Goal: Task Accomplishment & Management: Complete application form

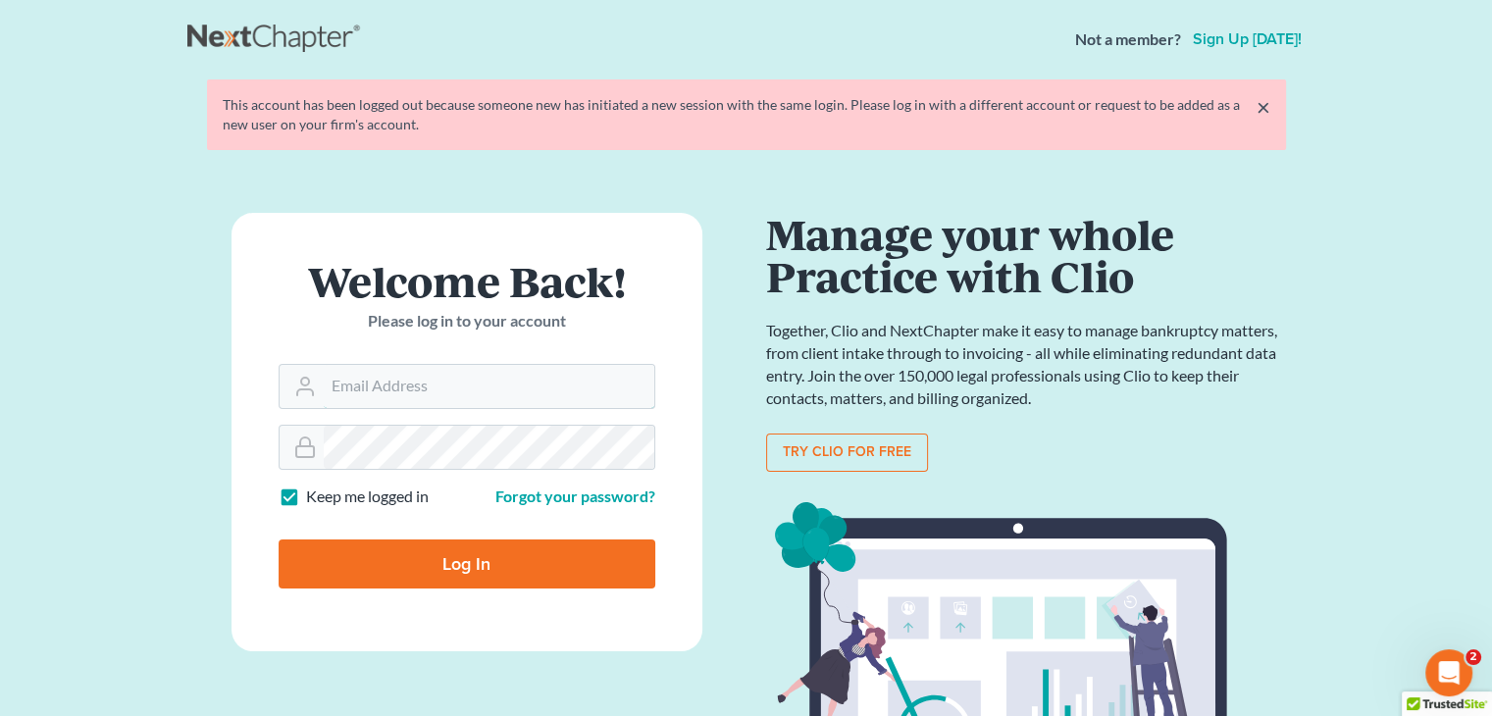
type input "[EMAIL_ADDRESS][DOMAIN_NAME]"
click at [542, 559] on input "Log In" at bounding box center [467, 563] width 377 height 49
type input "Thinking..."
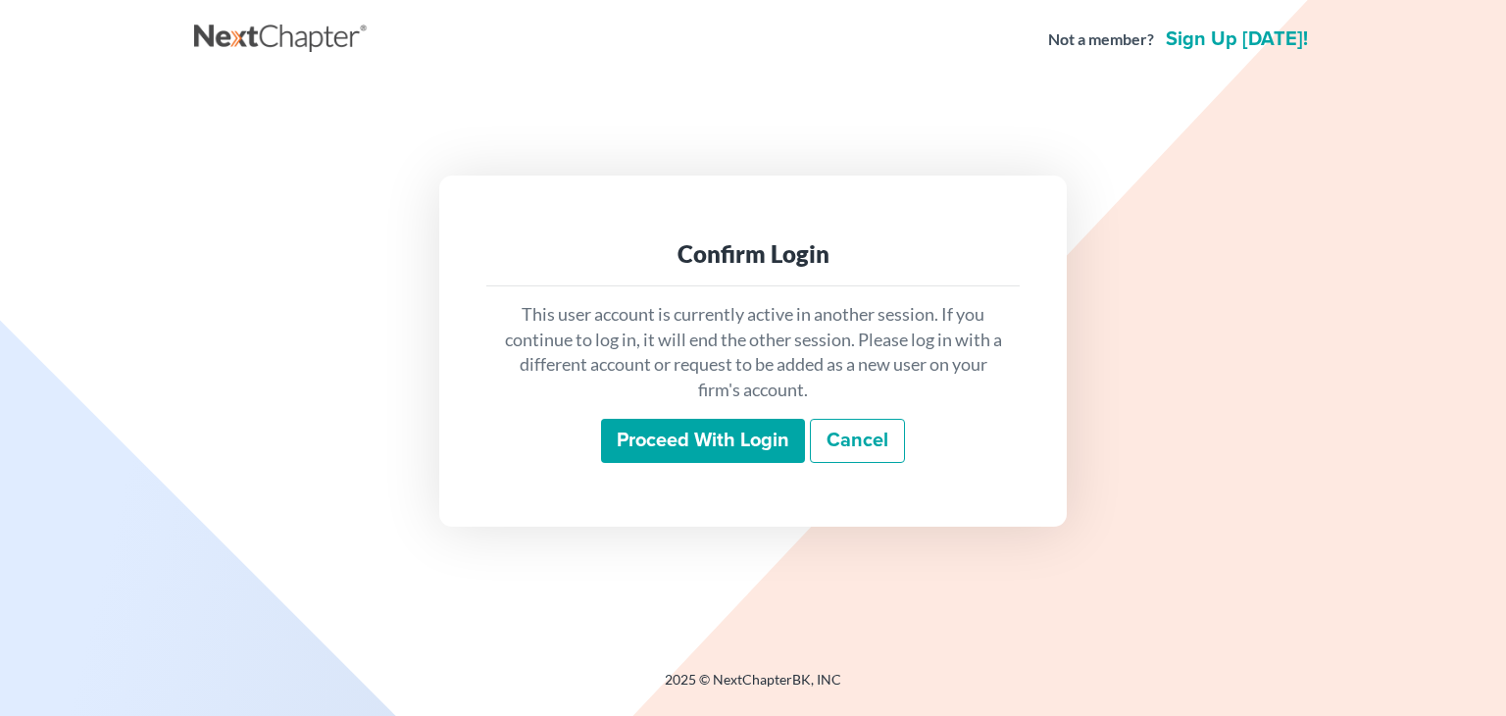
click at [674, 436] on input "Proceed with login" at bounding box center [703, 441] width 204 height 45
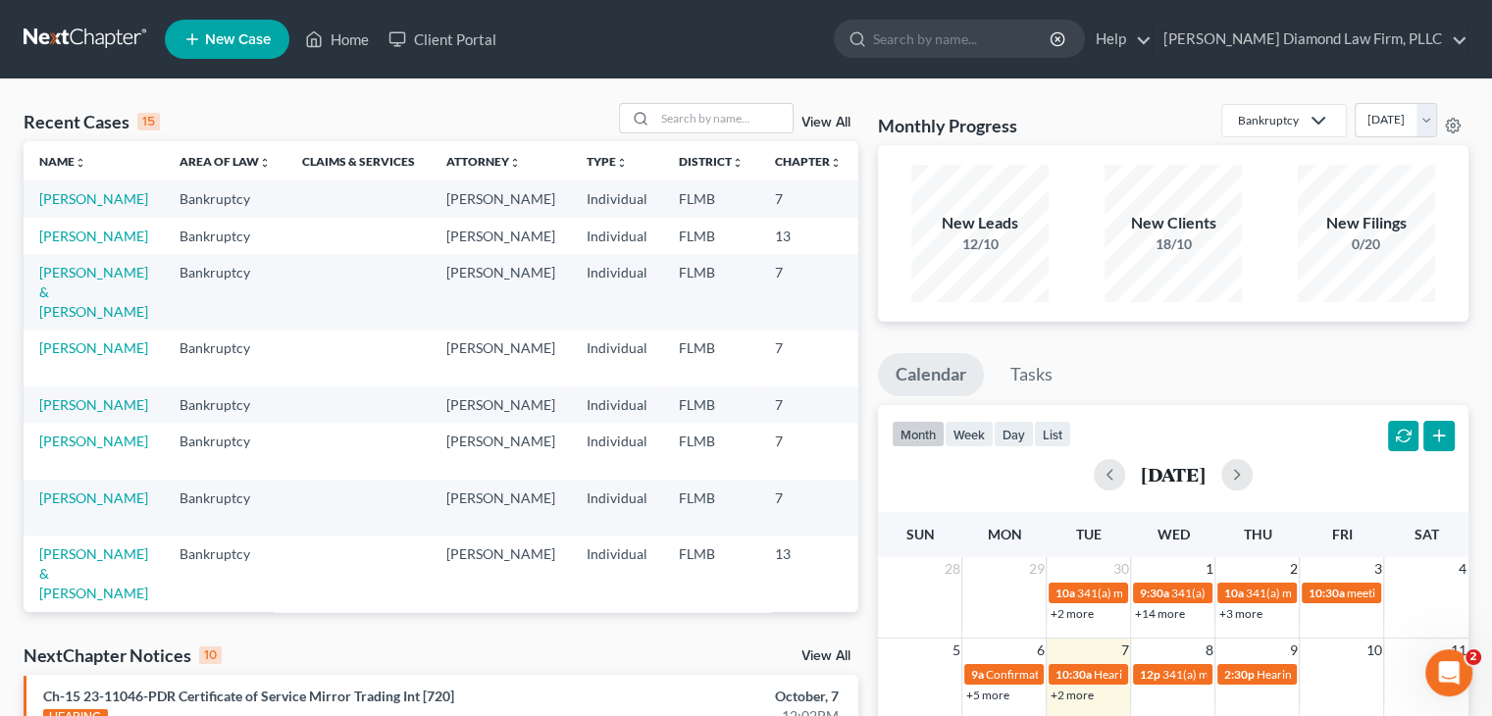
click at [277, 38] on link "New Case" at bounding box center [227, 39] width 125 height 39
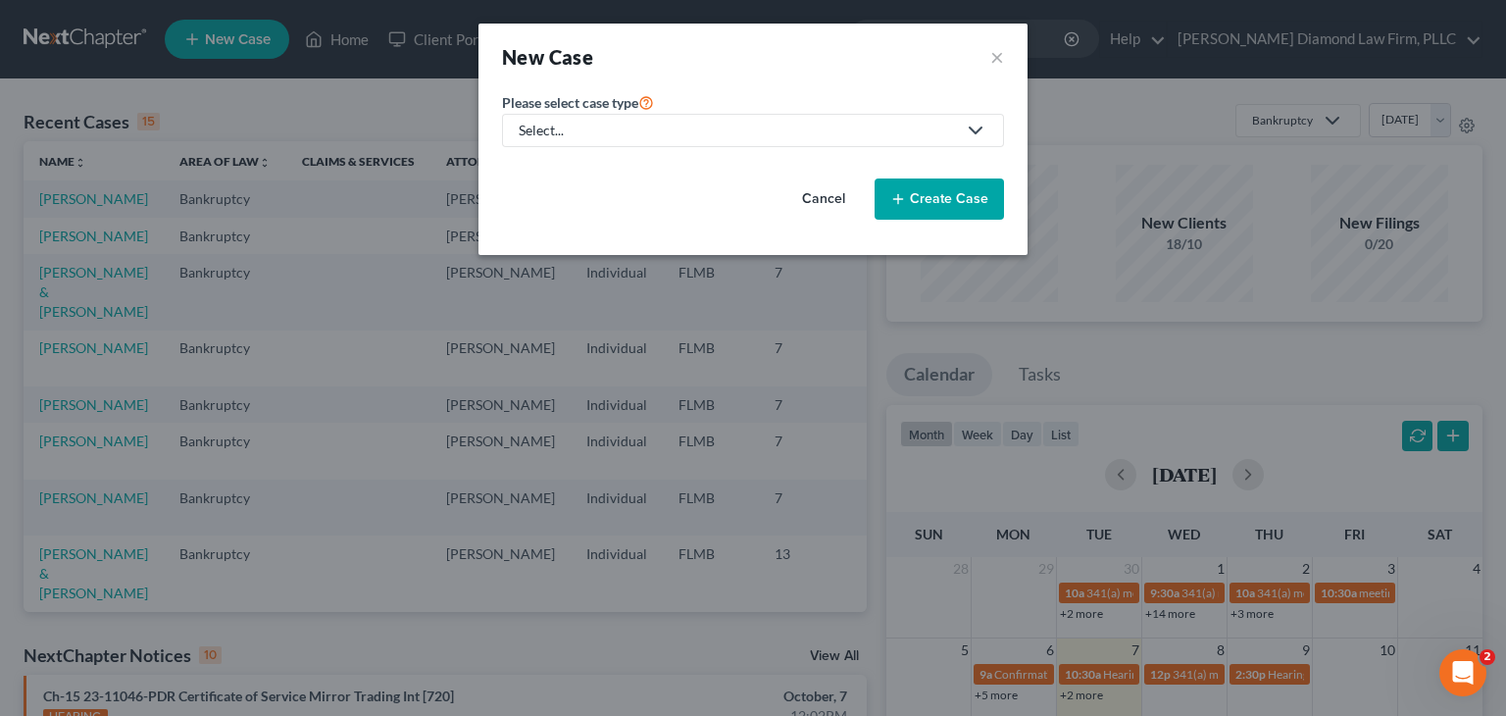
click at [575, 140] on link "Select..." at bounding box center [753, 130] width 502 height 33
click at [561, 168] on div "Bankruptcy" at bounding box center [561, 169] width 81 height 20
select select "15"
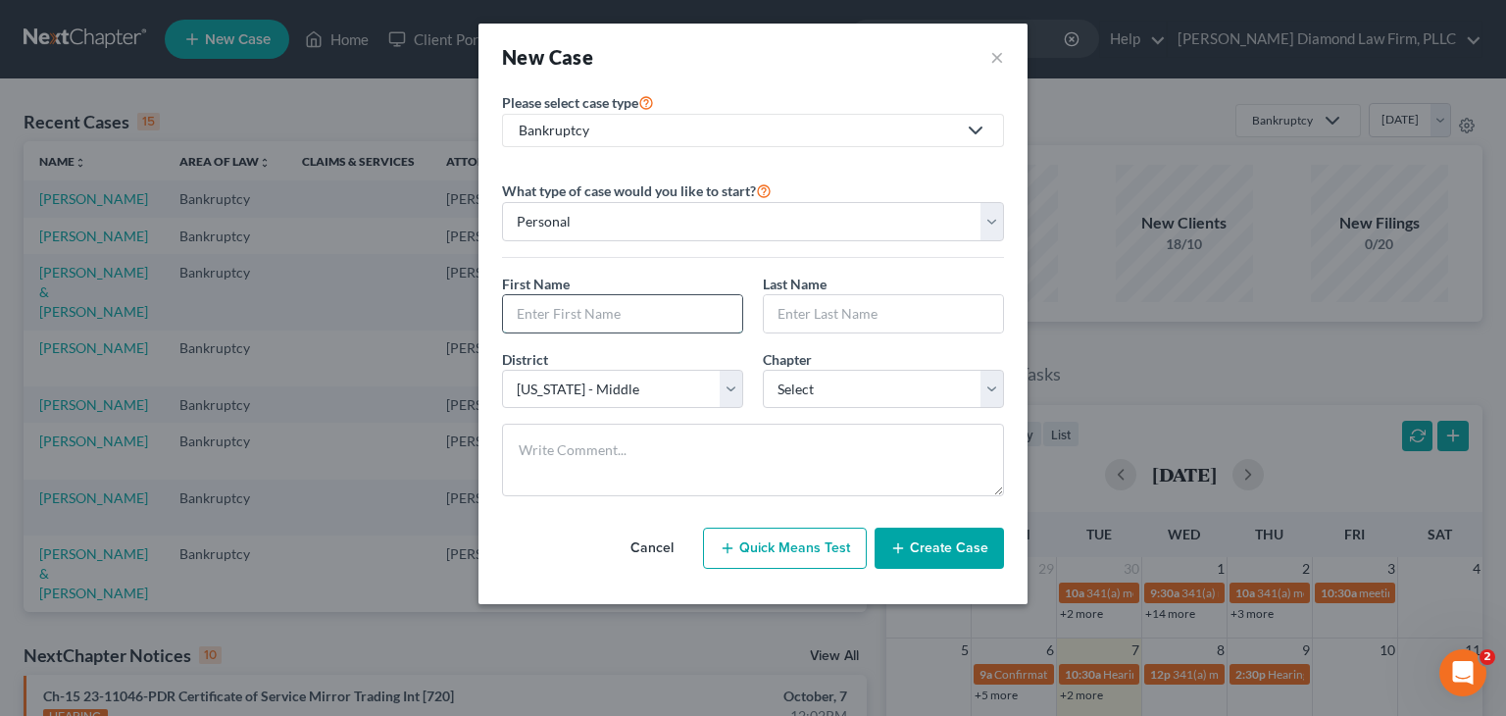
click at [587, 310] on input "text" at bounding box center [622, 313] width 239 height 37
type input "e"
type input "[PERSON_NAME]"
click at [876, 303] on input "text" at bounding box center [883, 313] width 239 height 37
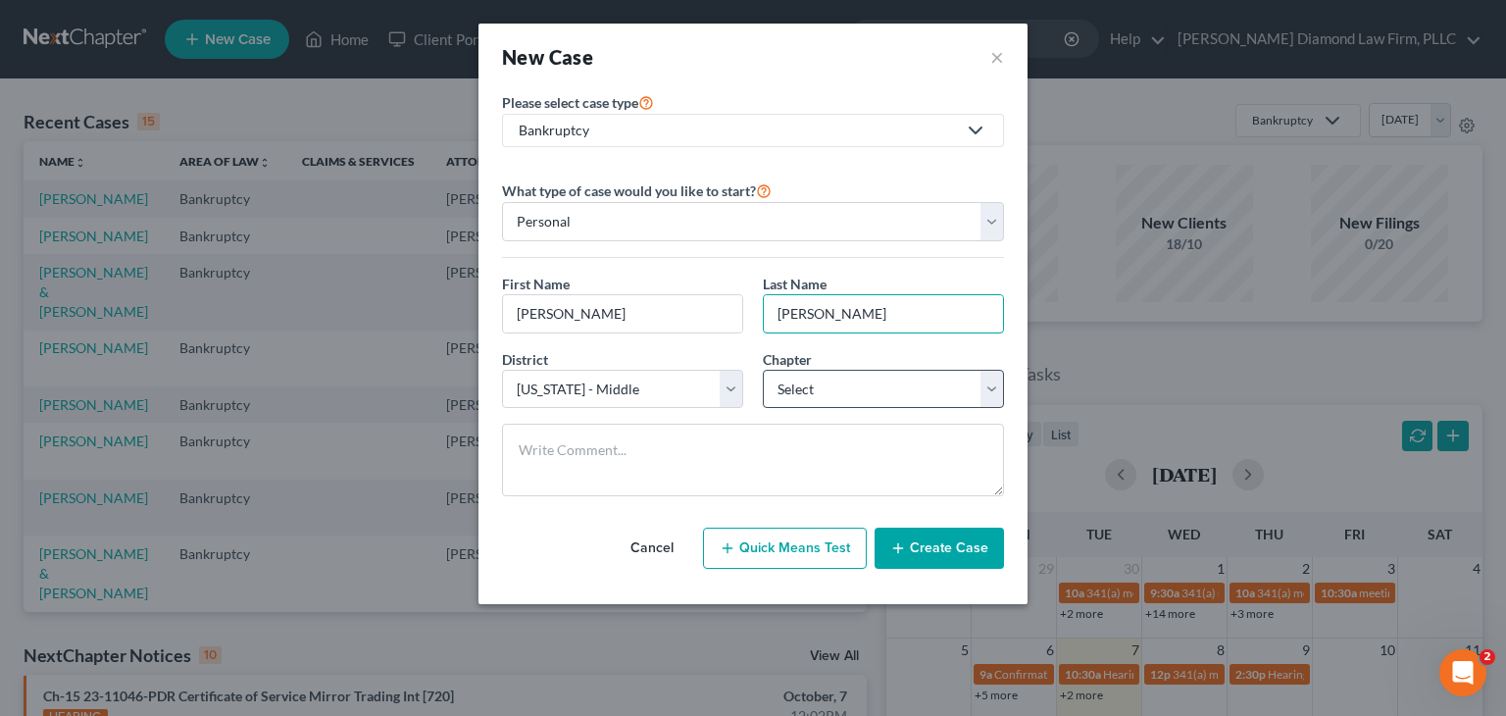
type input "[PERSON_NAME]"
click at [884, 389] on select "Select 7 11 12 13" at bounding box center [883, 389] width 241 height 39
select select "0"
click at [763, 370] on select "Select 7 11 12 13" at bounding box center [883, 389] width 241 height 39
click at [937, 554] on button "Create Case" at bounding box center [939, 548] width 129 height 41
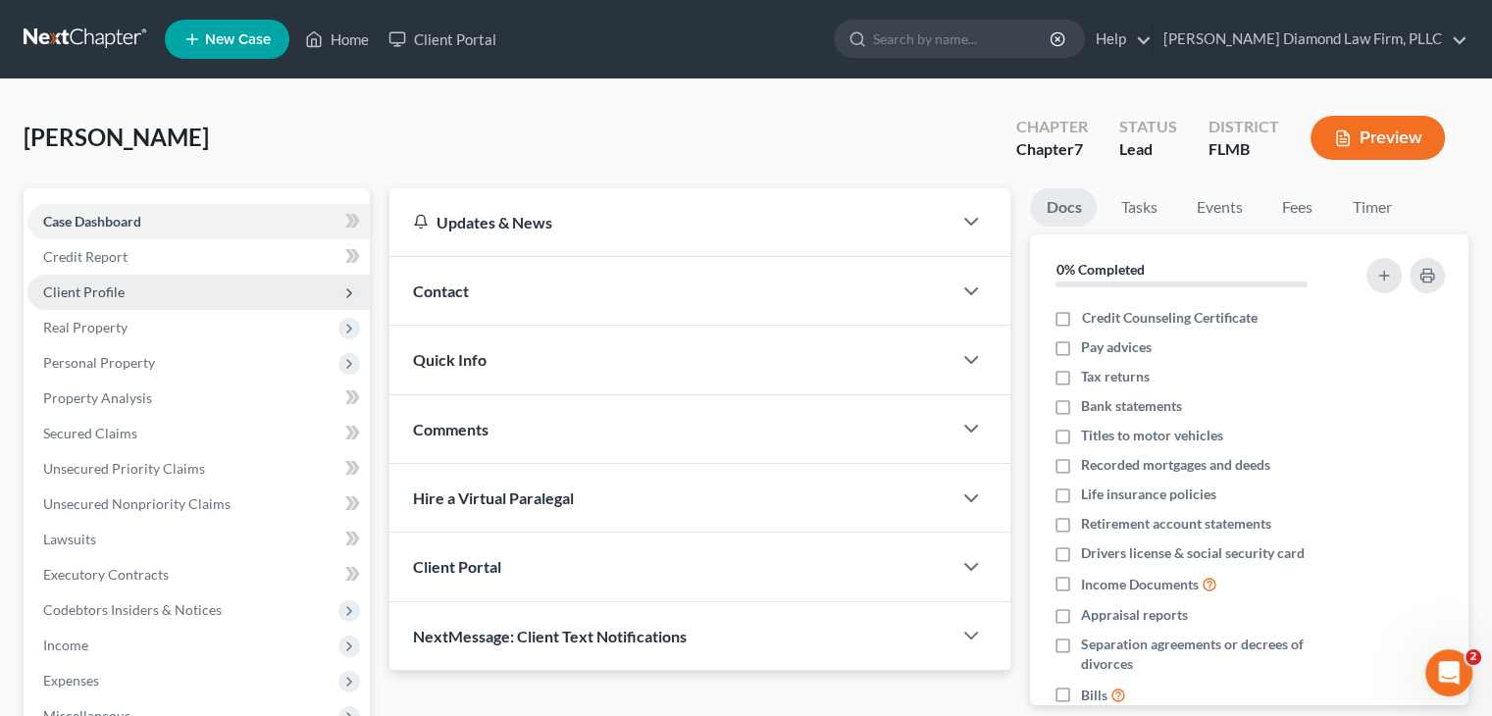
click at [163, 291] on span "Client Profile" at bounding box center [198, 292] width 342 height 35
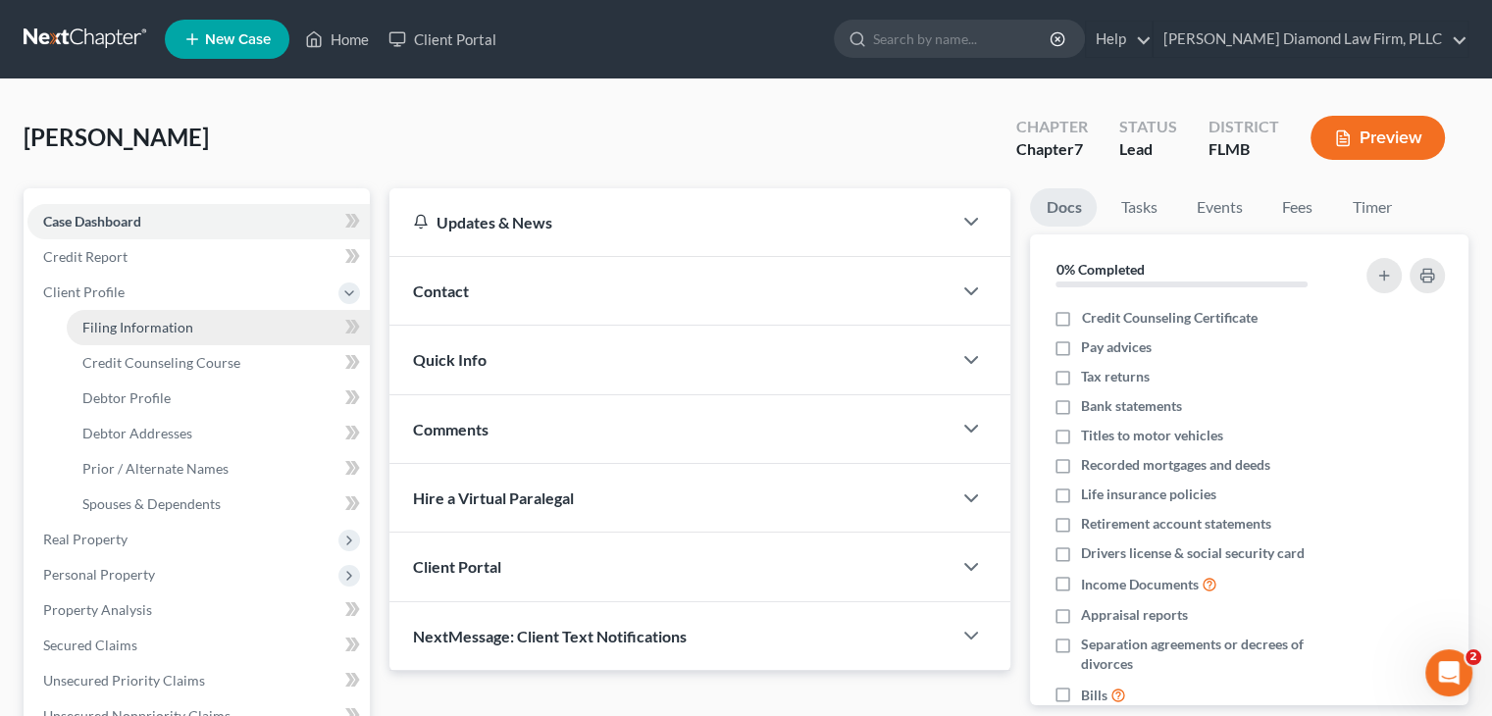
click at [145, 328] on span "Filing Information" at bounding box center [137, 327] width 111 height 17
select select "1"
select select "0"
select select "15"
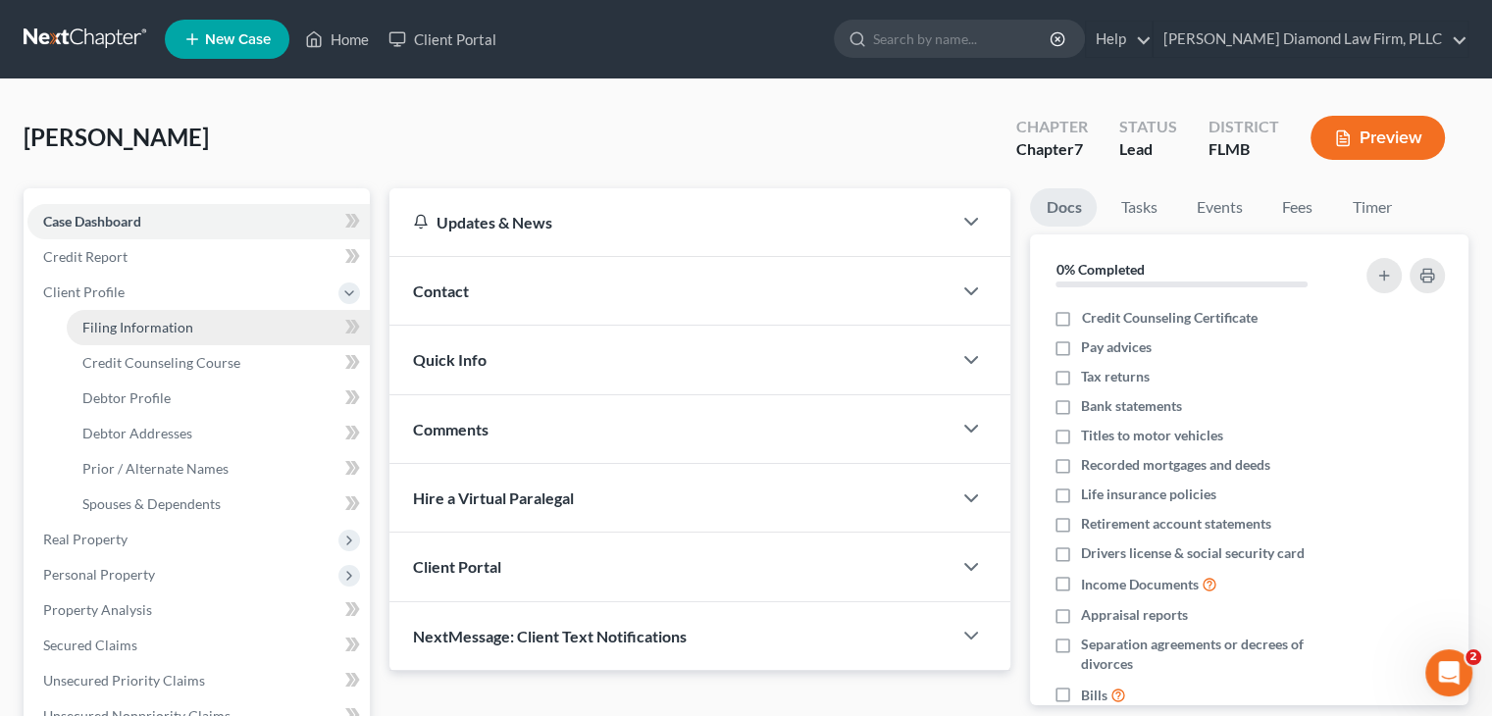
select select "9"
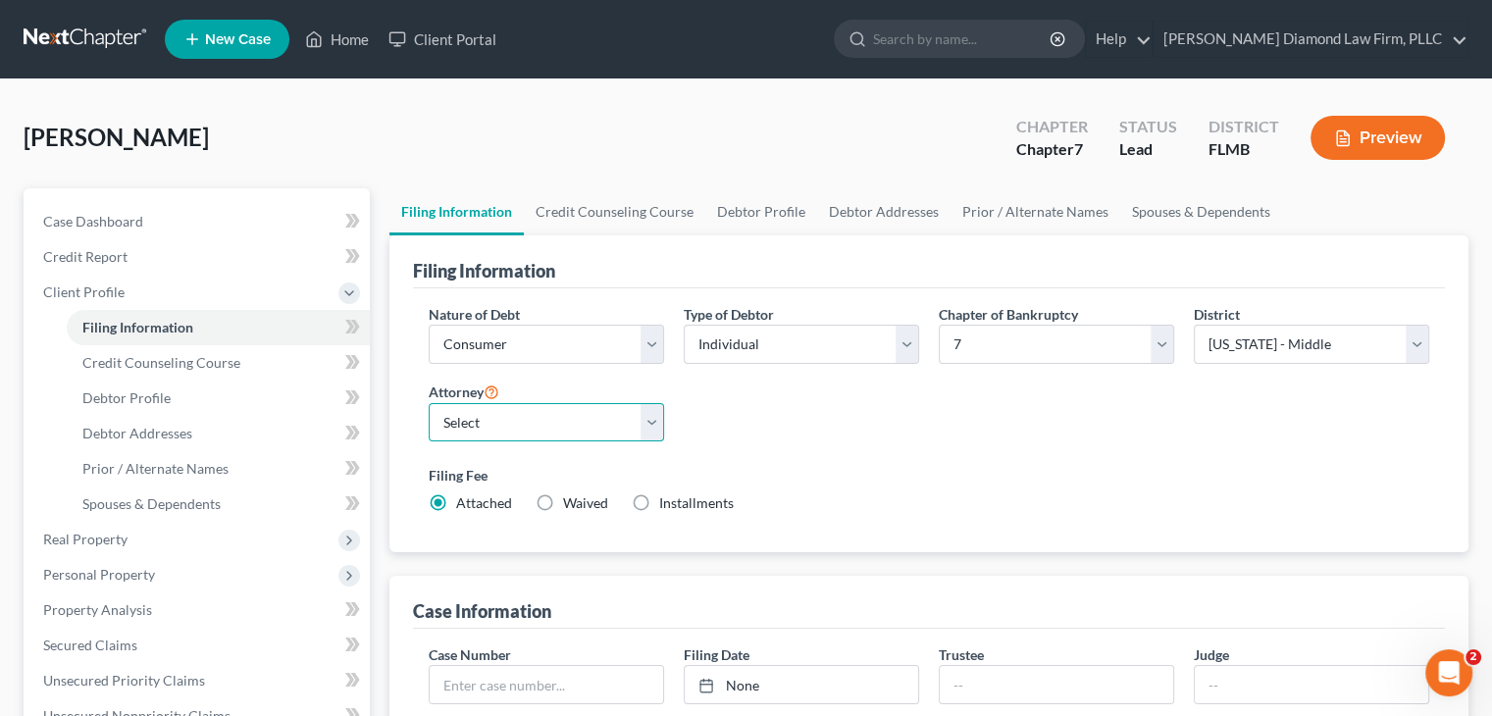
click at [467, 421] on select "Select [PERSON_NAME] - FLMB [PERSON_NAME] - FLSB [PERSON_NAME] - FLNB" at bounding box center [546, 422] width 235 height 39
select select "0"
click at [429, 403] on select "Select [PERSON_NAME] - FLMB [PERSON_NAME] - FLSB [PERSON_NAME] - FLNB" at bounding box center [546, 422] width 235 height 39
click at [759, 213] on link "Debtor Profile" at bounding box center [761, 211] width 112 height 47
select select "0"
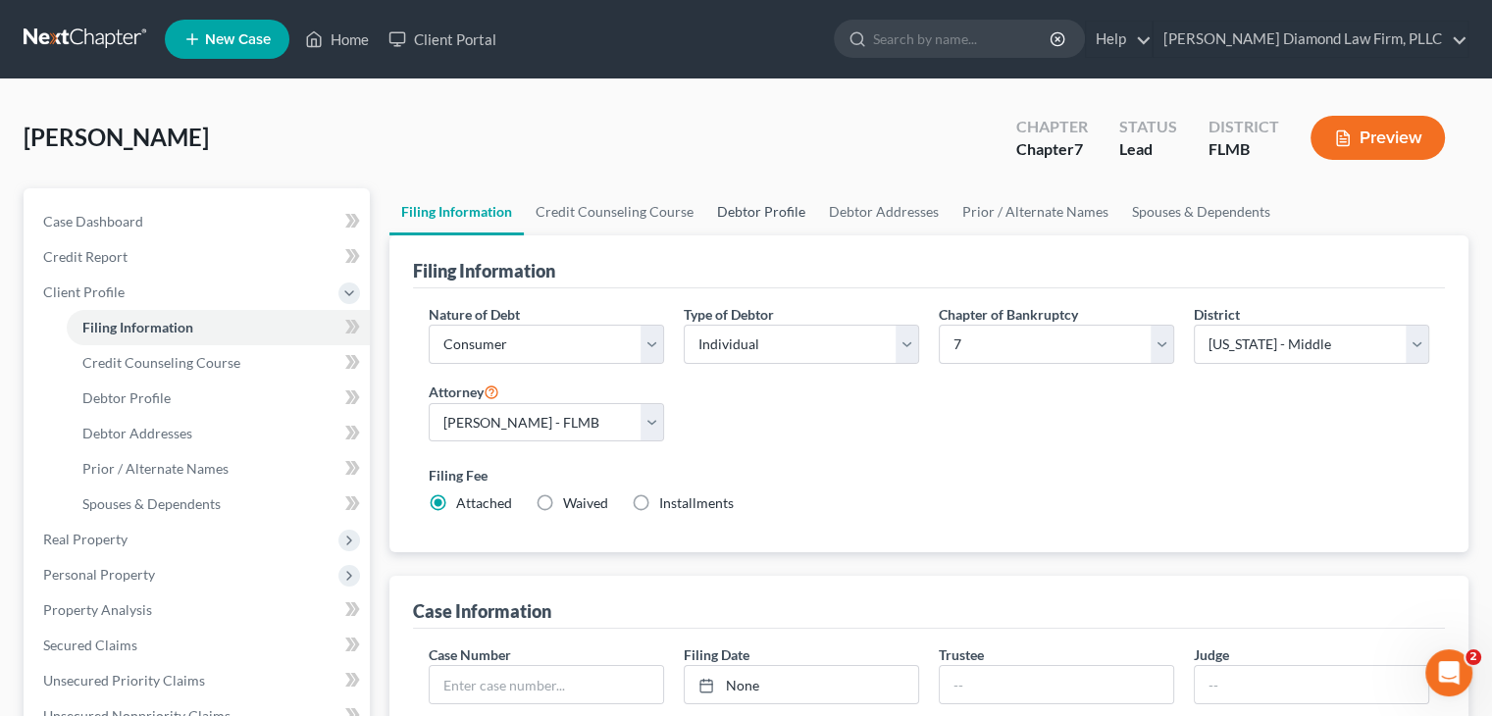
select select "0"
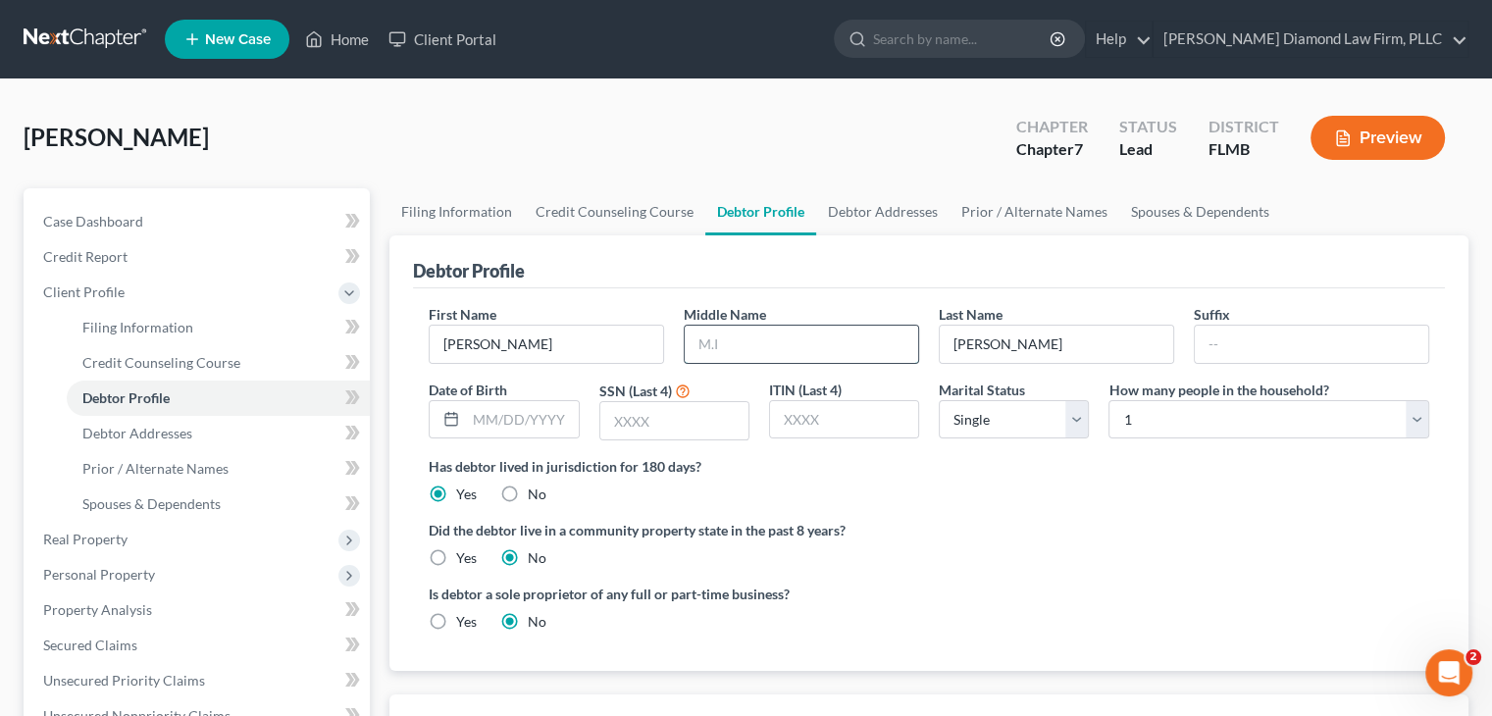
click at [699, 347] on input "text" at bounding box center [800, 344] width 233 height 37
type input "Violet"
click at [545, 417] on input "text" at bounding box center [522, 419] width 112 height 37
type input "[DATE]"
click at [626, 426] on input "text" at bounding box center [674, 420] width 148 height 37
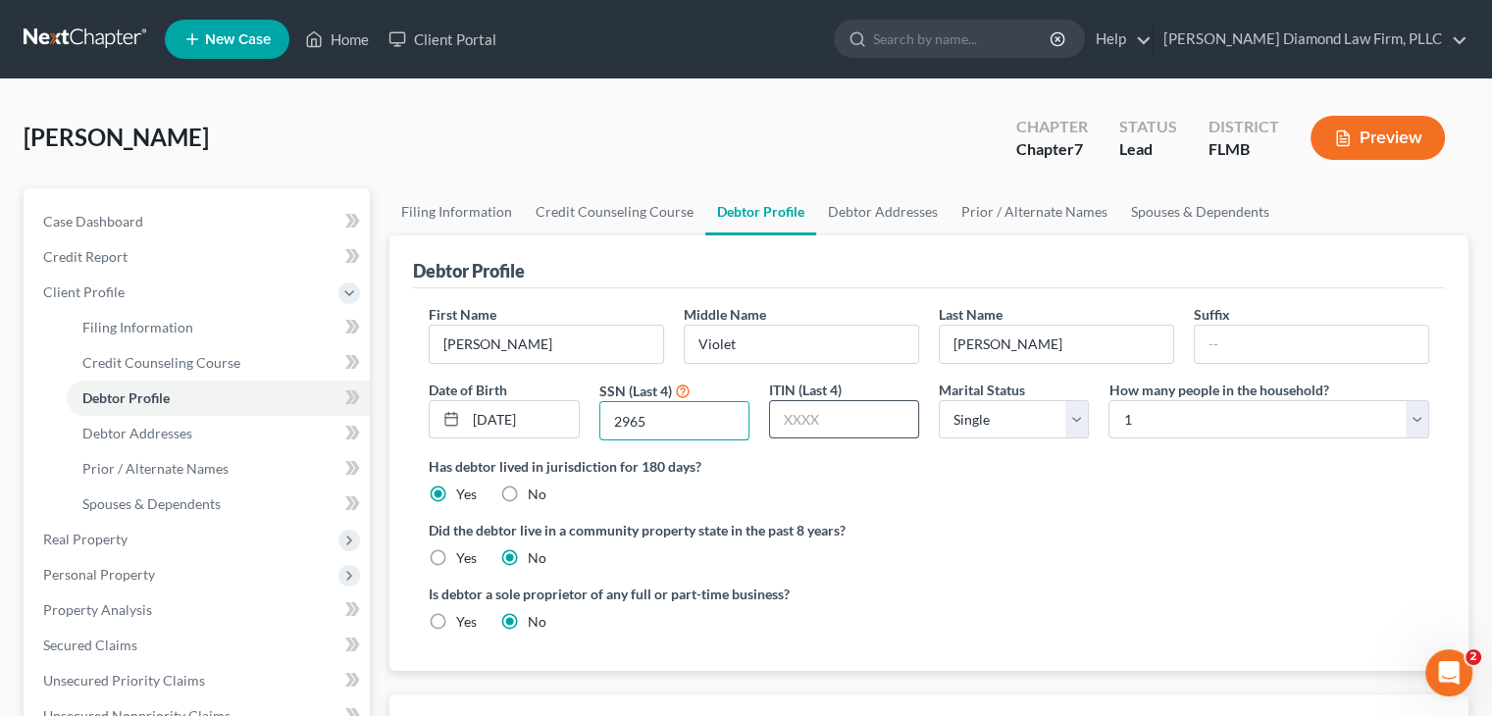
type input "2965"
click at [837, 417] on input "text" at bounding box center [844, 419] width 148 height 37
type input "2965"
click at [886, 201] on link "Debtor Addresses" at bounding box center [882, 211] width 133 height 47
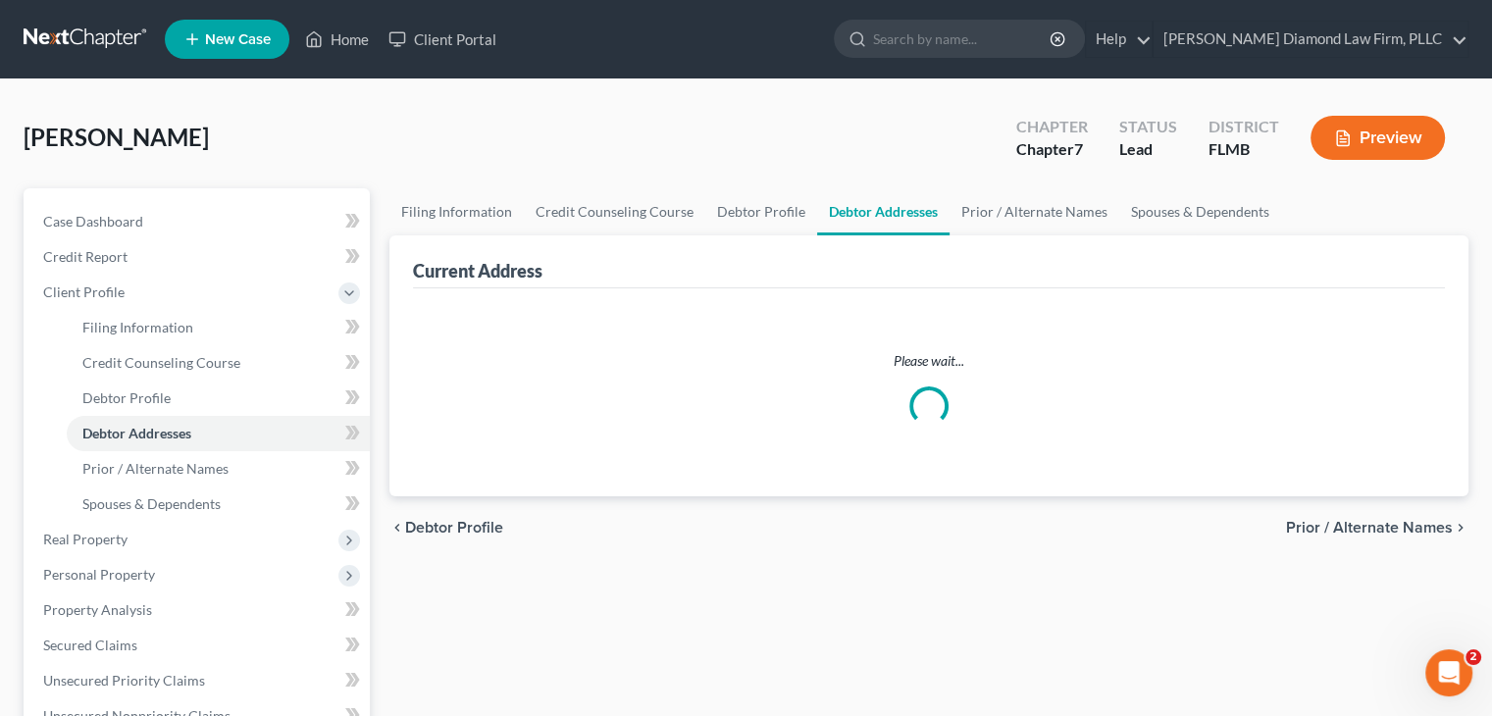
select select "0"
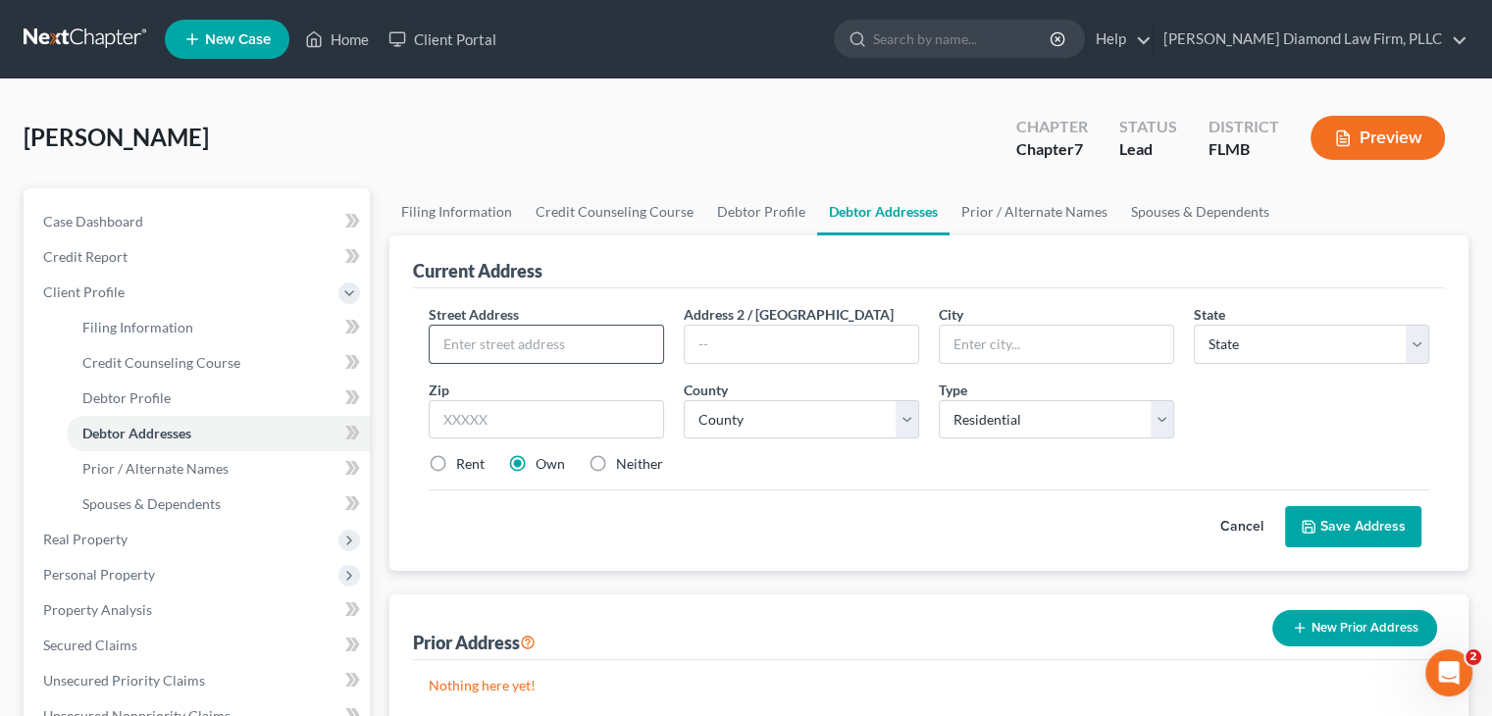
click at [561, 347] on input "text" at bounding box center [546, 344] width 233 height 37
paste input "[STREET_ADDRESS]"
type input "[STREET_ADDRESS]"
click at [782, 331] on input "text" at bounding box center [800, 344] width 233 height 37
type input "LOT 314"
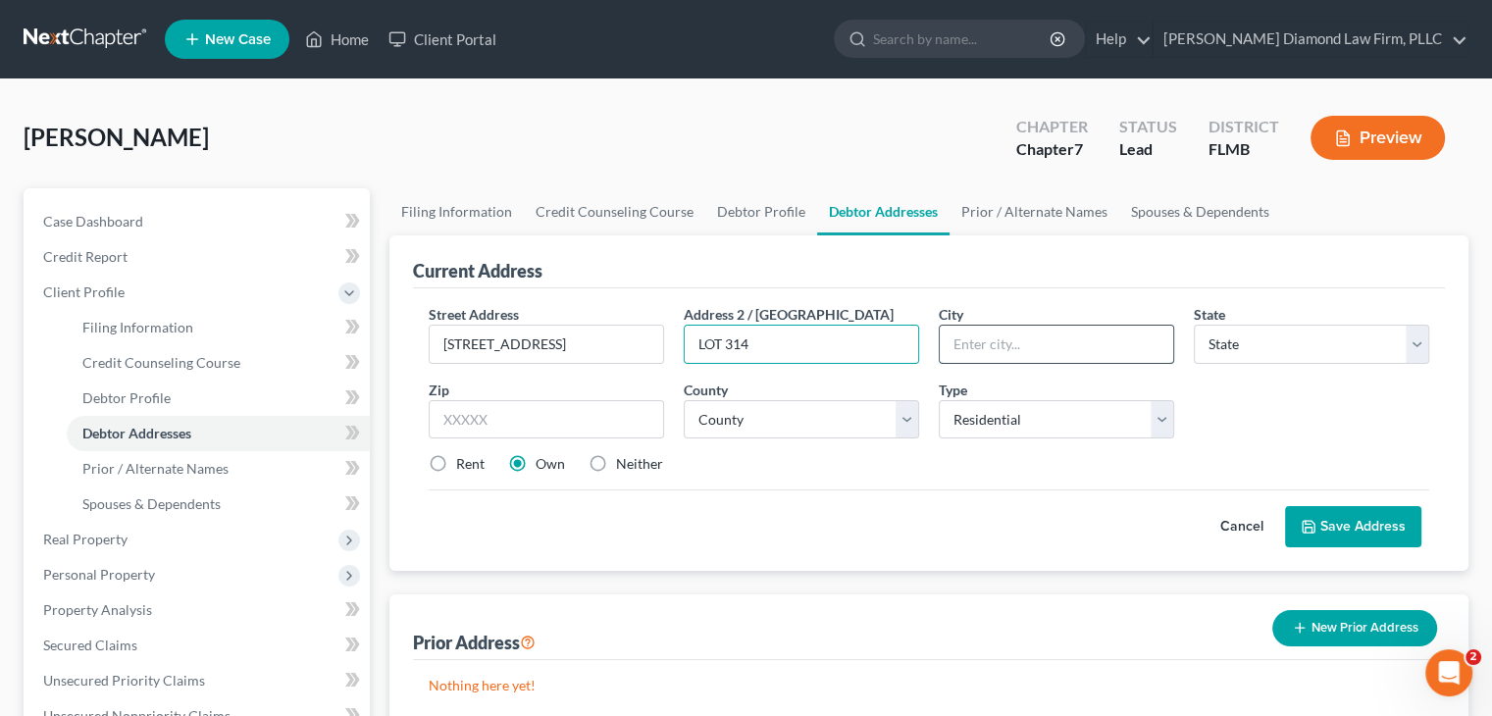
click at [987, 333] on input "text" at bounding box center [1055, 344] width 233 height 37
type input "[GEOGRAPHIC_DATA]"
click at [1282, 336] on select "State [US_STATE] AK AR AZ CA CO CT DE DC [GEOGRAPHIC_DATA] [GEOGRAPHIC_DATA] GU…" at bounding box center [1310, 344] width 235 height 39
select select "9"
click at [1193, 325] on select "State [US_STATE] AK AR AZ CA CO CT DE DC [GEOGRAPHIC_DATA] [GEOGRAPHIC_DATA] GU…" at bounding box center [1310, 344] width 235 height 39
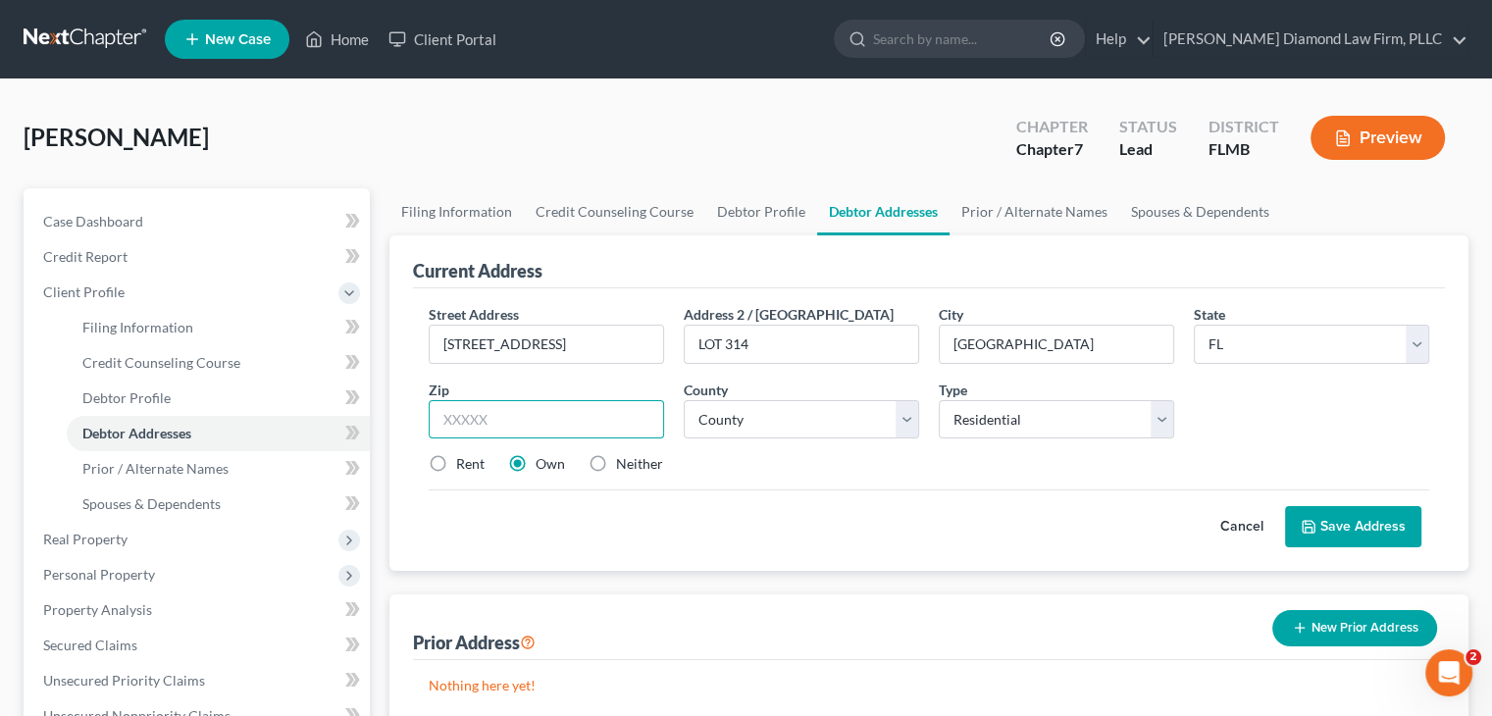
click at [490, 419] on input "text" at bounding box center [546, 419] width 235 height 39
type input "34689"
click at [784, 417] on select "County [GEOGRAPHIC_DATA] [GEOGRAPHIC_DATA] [GEOGRAPHIC_DATA] [GEOGRAPHIC_DATA] …" at bounding box center [801, 419] width 235 height 39
select select "51"
click at [684, 400] on select "County [GEOGRAPHIC_DATA] [GEOGRAPHIC_DATA] [GEOGRAPHIC_DATA] [GEOGRAPHIC_DATA] …" at bounding box center [801, 419] width 235 height 39
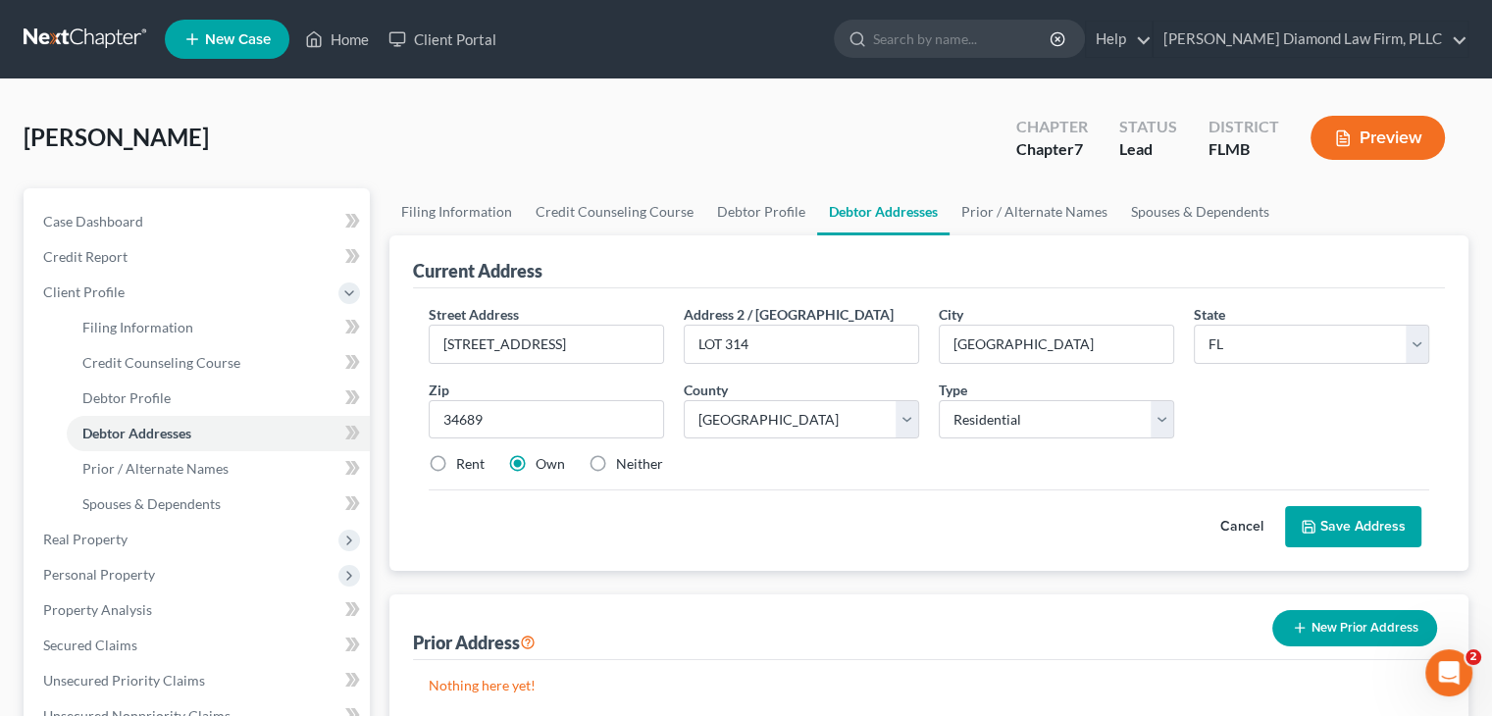
click at [1382, 526] on button "Save Address" at bounding box center [1353, 526] width 136 height 41
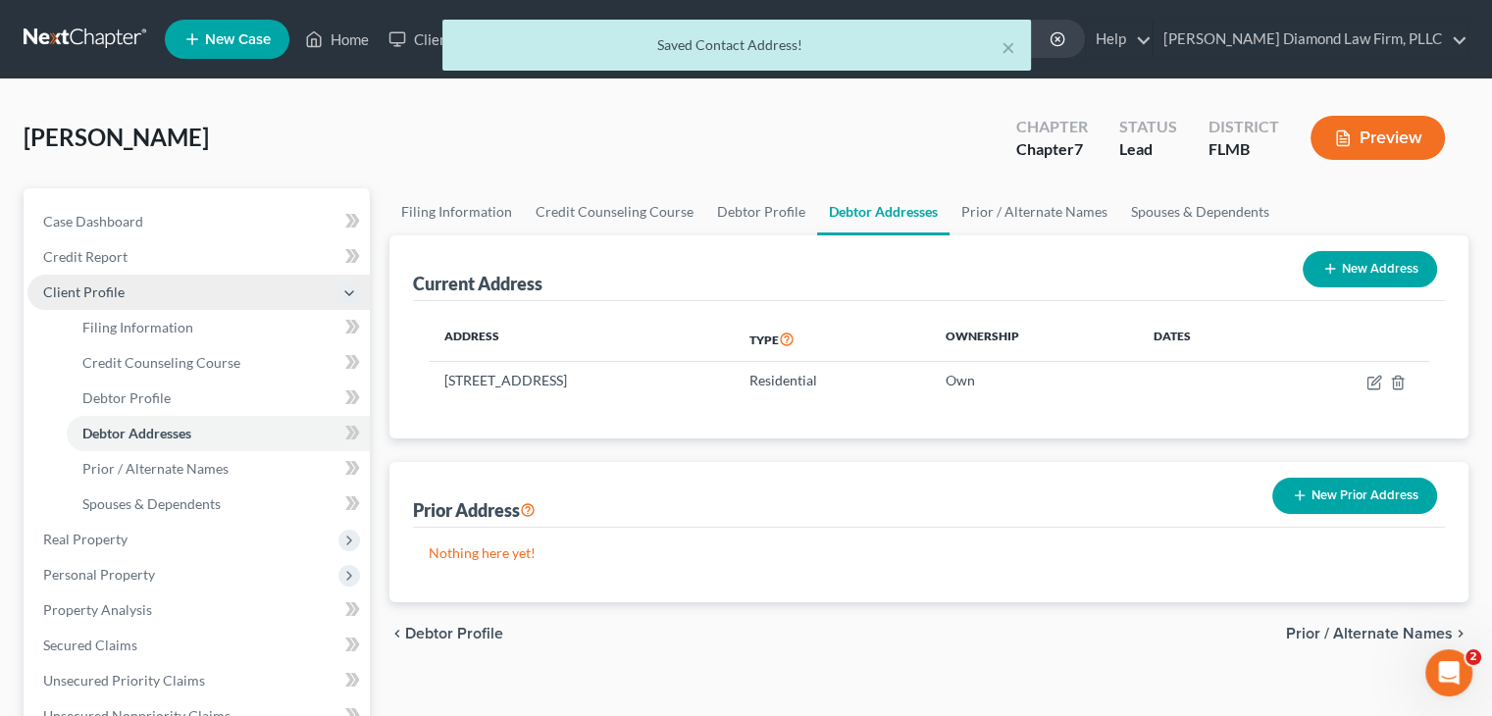
click at [106, 286] on span "Client Profile" at bounding box center [83, 291] width 81 height 17
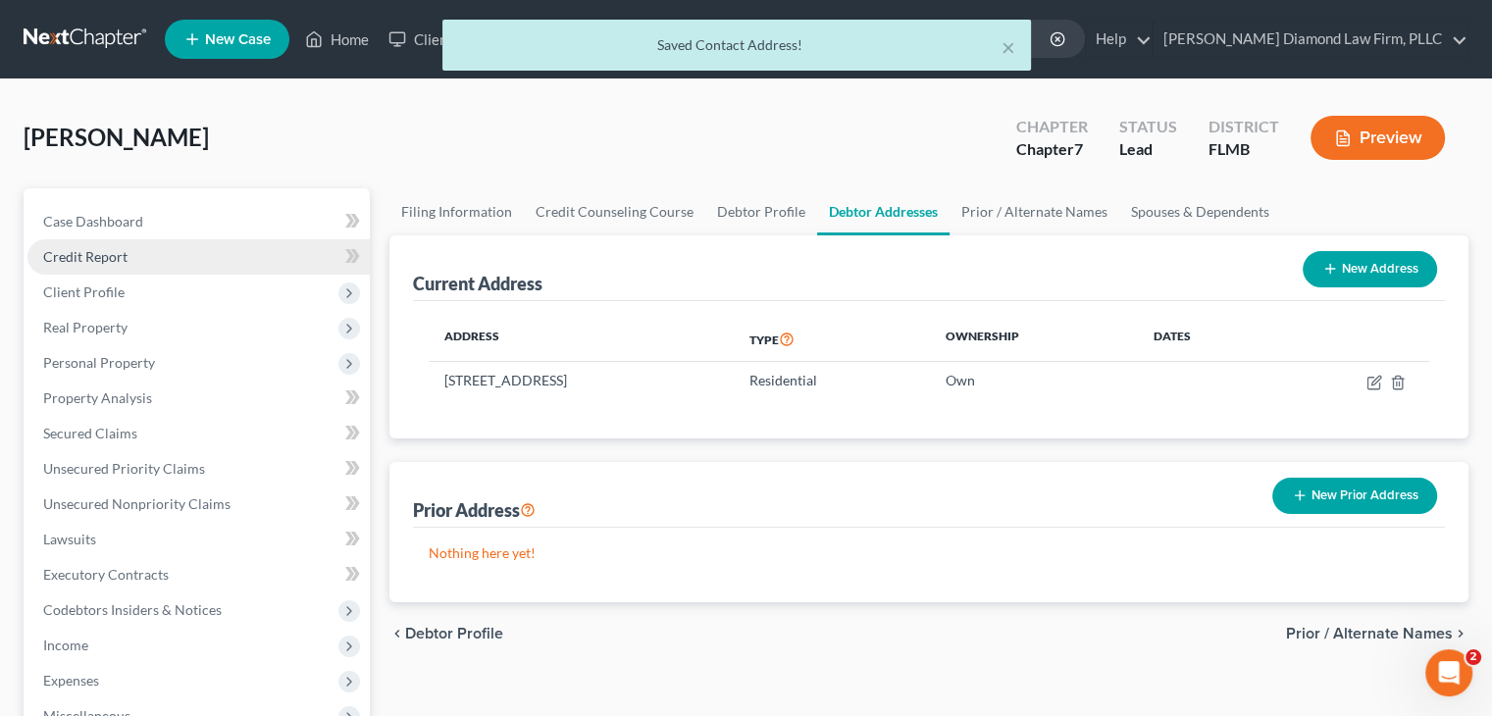
click at [110, 252] on span "Credit Report" at bounding box center [85, 256] width 84 height 17
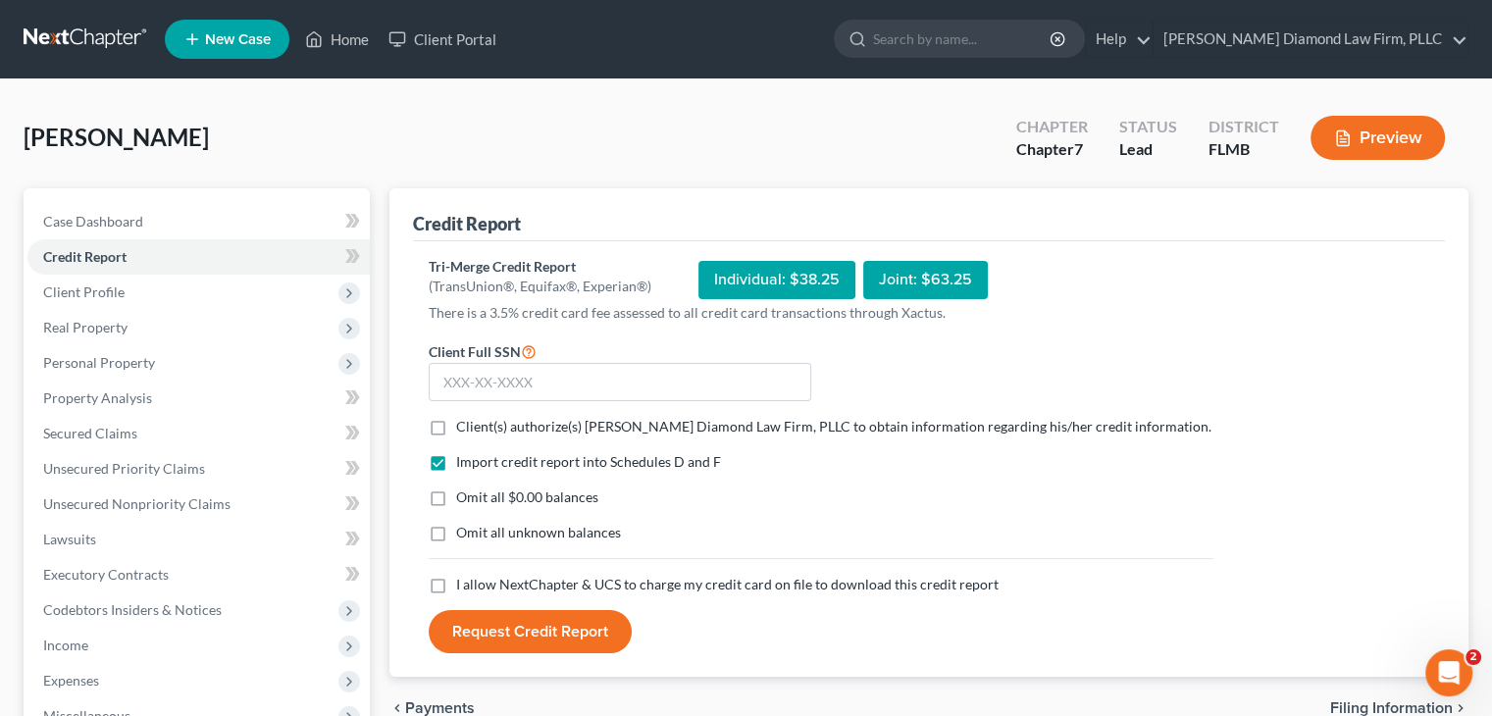
click at [456, 431] on label "Client(s) authorize(s) [PERSON_NAME] Diamond Law Firm, PLLC to obtain informati…" at bounding box center [833, 427] width 755 height 20
click at [464, 430] on input "Client(s) authorize(s) [PERSON_NAME] Diamond Law Firm, PLLC to obtain informati…" at bounding box center [470, 423] width 13 height 13
checkbox input "true"
click at [456, 581] on label "I allow NextChapter & UCS to charge my credit card on file to download this cre…" at bounding box center [727, 585] width 542 height 20
click at [464, 581] on input "I allow NextChapter & UCS to charge my credit card on file to download this cre…" at bounding box center [470, 581] width 13 height 13
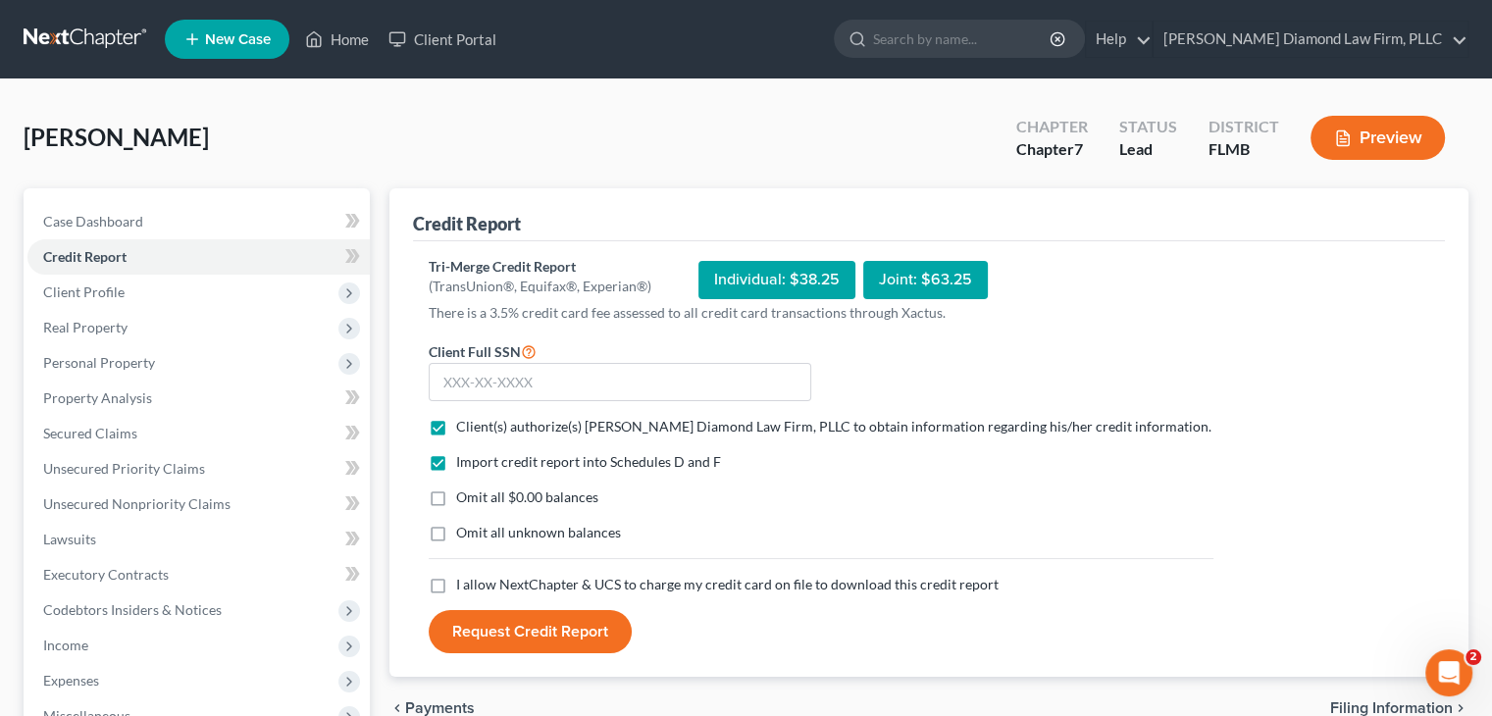
checkbox input "true"
click at [519, 385] on input "text" at bounding box center [620, 382] width 382 height 39
type input "539-70-2965"
click at [543, 624] on button "Request Credit Report" at bounding box center [530, 631] width 203 height 43
